Goal: Task Accomplishment & Management: Use online tool/utility

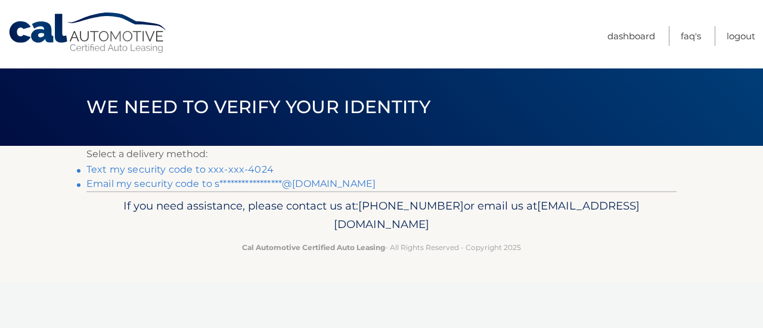
click at [156, 186] on link "**********" at bounding box center [230, 183] width 289 height 11
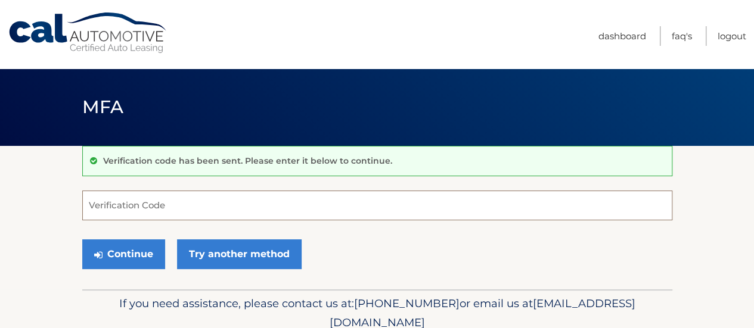
click at [119, 204] on input "Verification Code" at bounding box center [377, 206] width 590 height 30
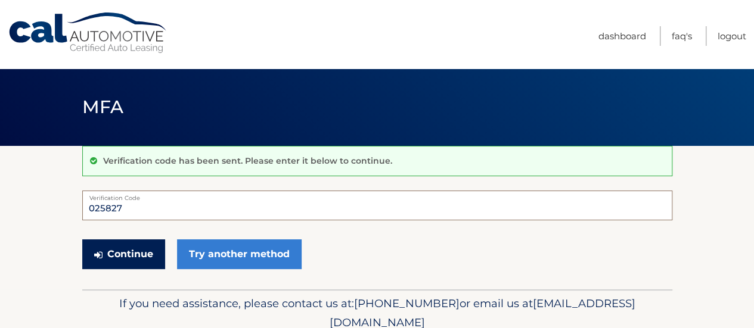
type input "025827"
click at [133, 256] on button "Continue" at bounding box center [123, 255] width 83 height 30
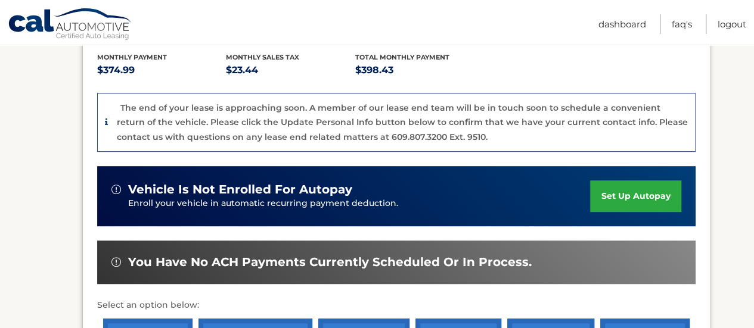
scroll to position [466, 0]
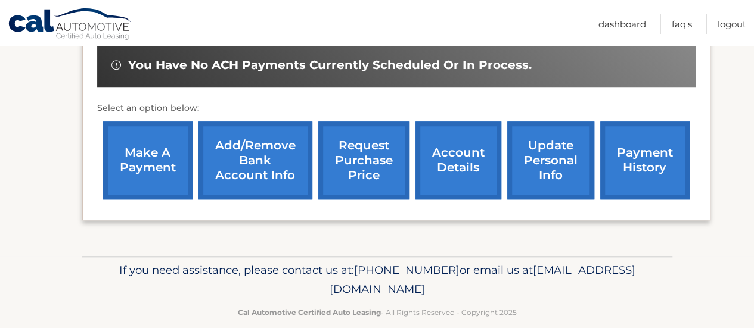
click at [157, 136] on link "make a payment" at bounding box center [147, 161] width 89 height 78
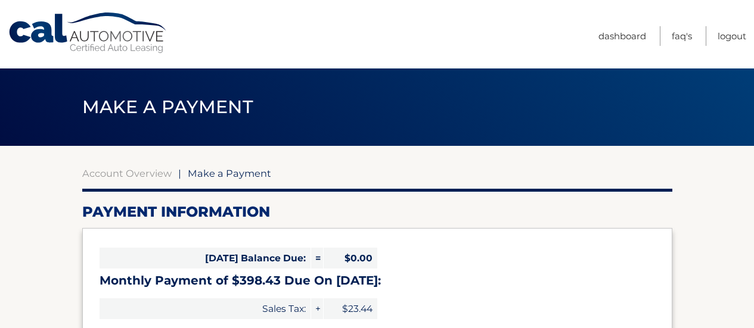
select select "MzEzNWU3NGYtOTY5OS00ODkzLThlNTAtYzI1OWYwODg5YWZk"
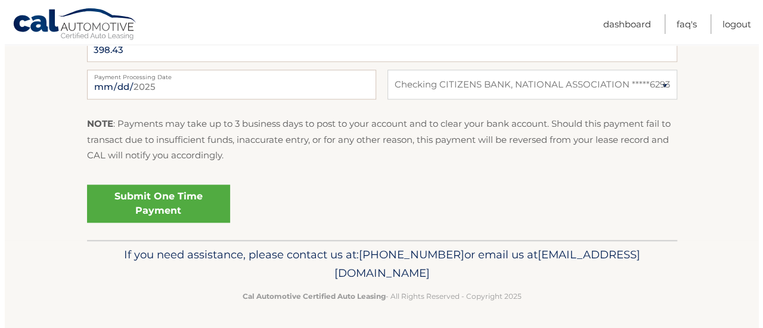
scroll to position [522, 0]
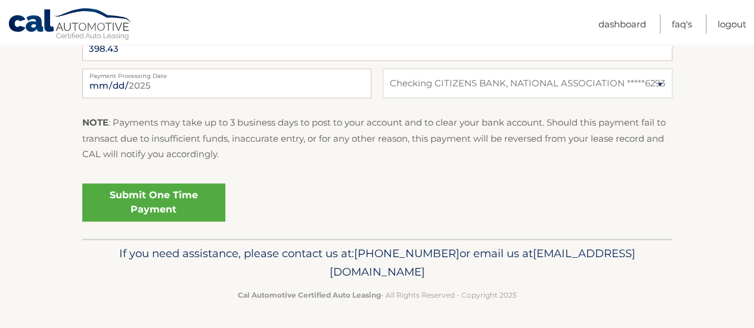
click at [150, 201] on link "Submit One Time Payment" at bounding box center [153, 203] width 143 height 38
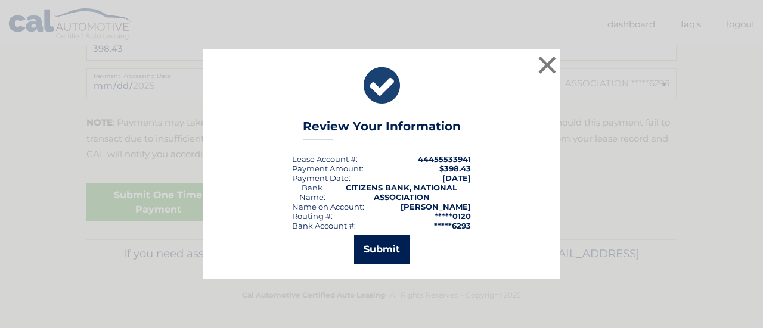
click at [391, 247] on button "Submit" at bounding box center [381, 249] width 55 height 29
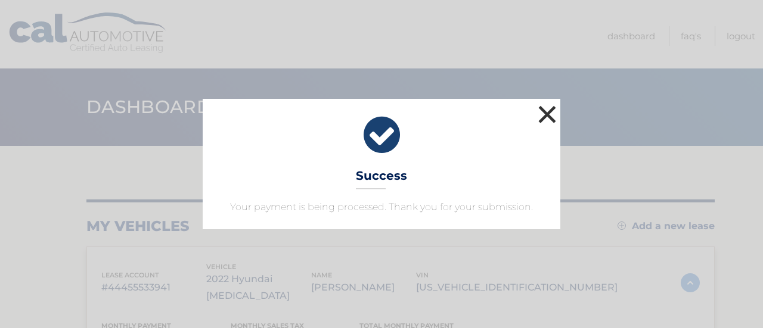
click at [542, 110] on button "×" at bounding box center [547, 114] width 24 height 24
